Goal: Find specific page/section: Find specific page/section

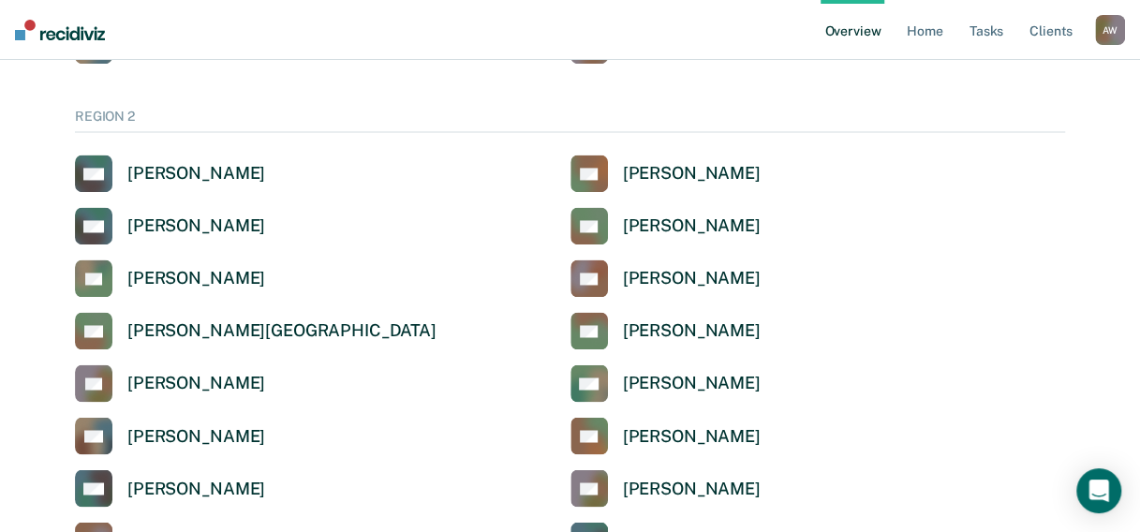
scroll to position [1312, 0]
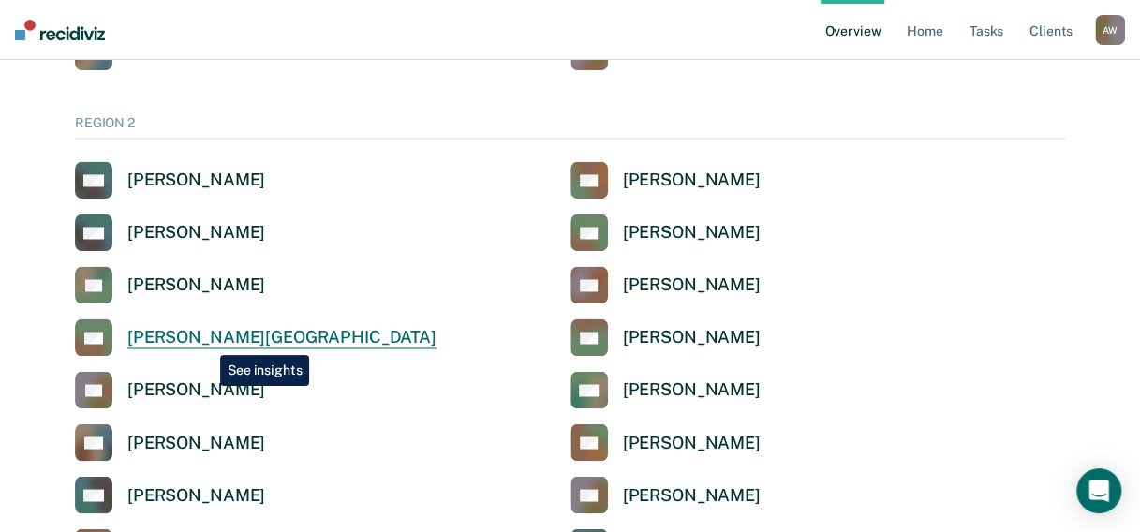
click at [206, 341] on div "[PERSON_NAME][GEOGRAPHIC_DATA]" at bounding box center [281, 338] width 309 height 22
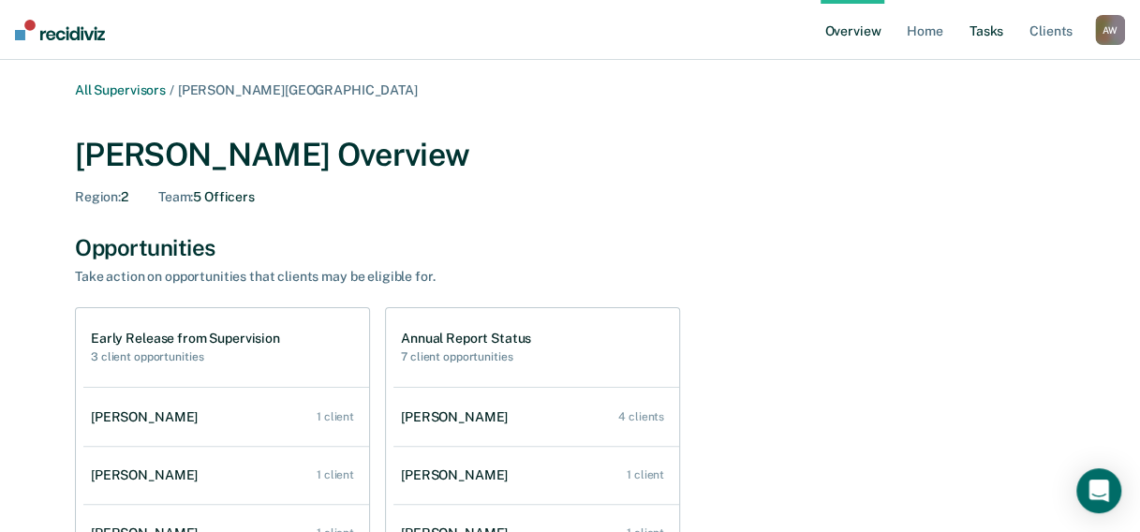
click at [982, 34] on link "Tasks" at bounding box center [986, 30] width 41 height 60
